Goal: Browse casually: Explore the website without a specific task or goal

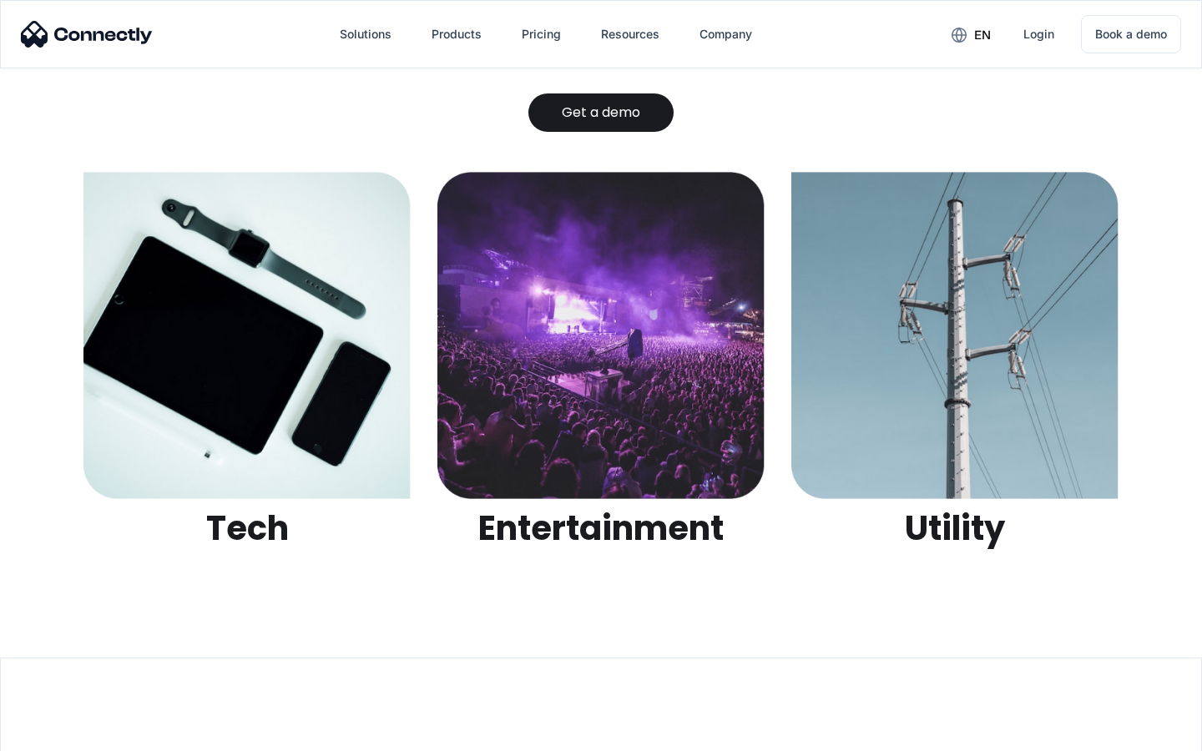
scroll to position [5265, 0]
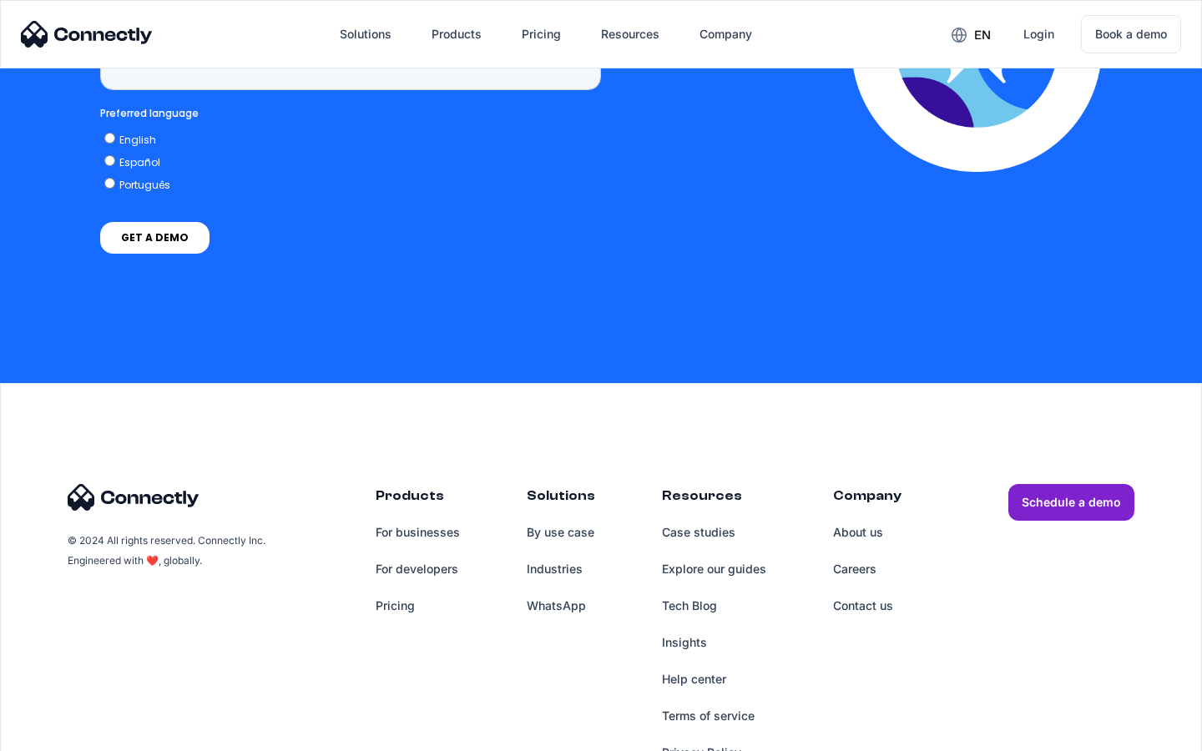
scroll to position [4249, 0]
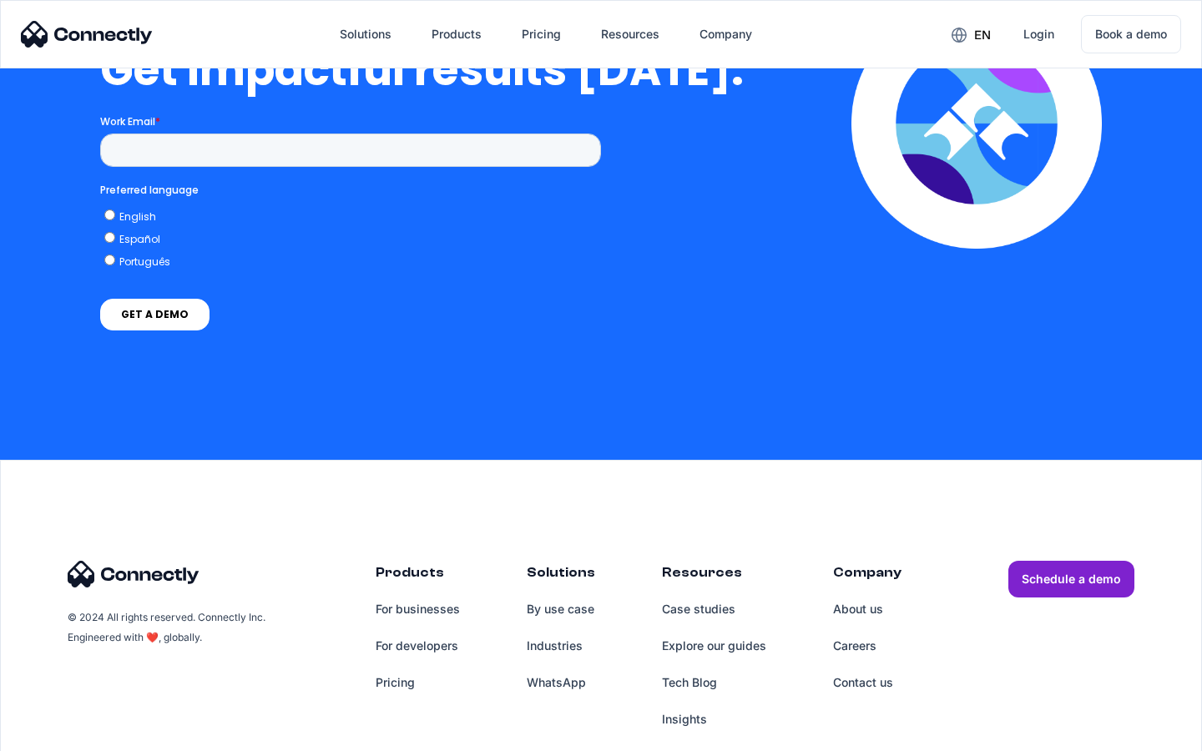
scroll to position [3682, 0]
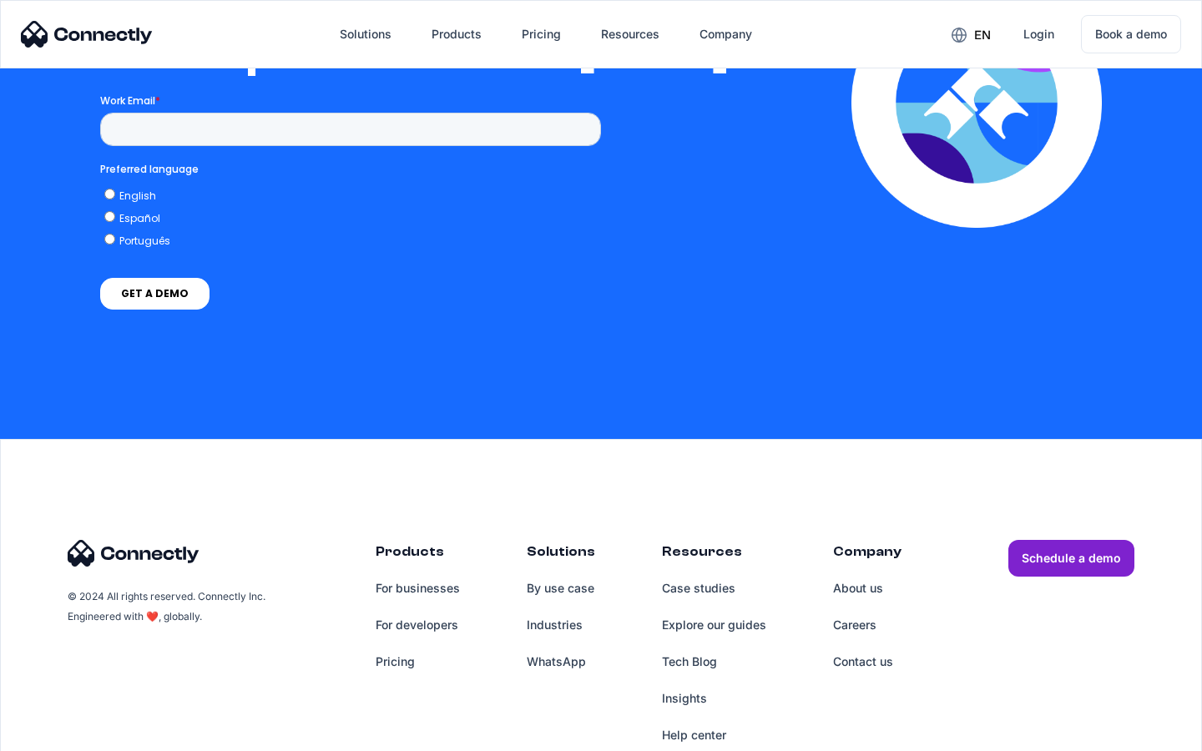
scroll to position [3663, 0]
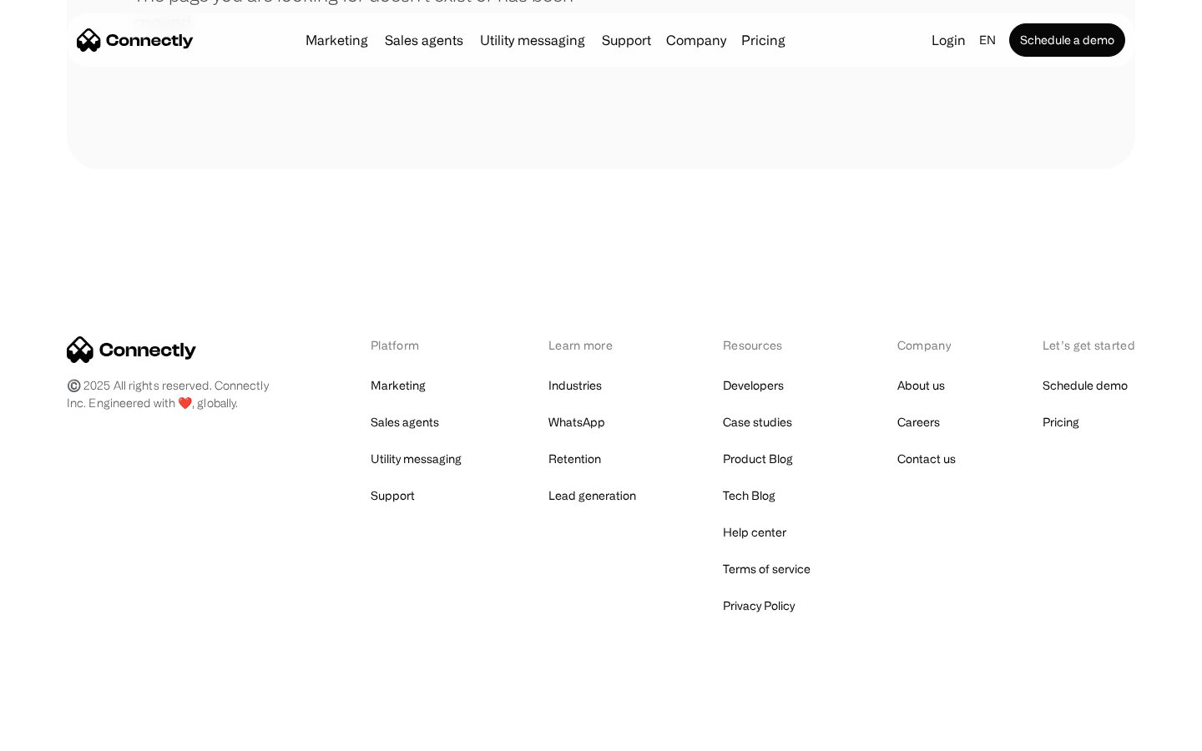
scroll to position [305, 0]
